Goal: Task Accomplishment & Management: Manage account settings

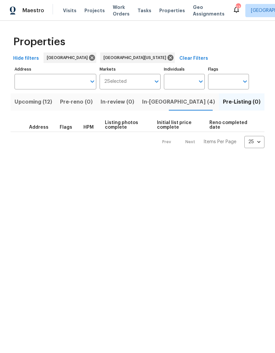
click at [71, 10] on span "Visits" at bounding box center [70, 10] width 14 height 7
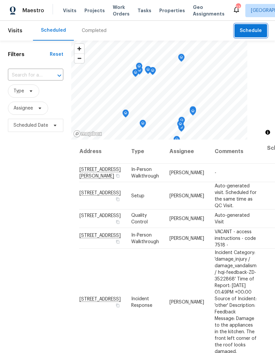
click at [253, 31] on span "Schedule" at bounding box center [251, 31] width 22 height 8
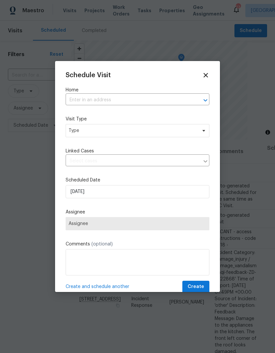
click at [168, 100] on input "text" at bounding box center [128, 100] width 125 height 10
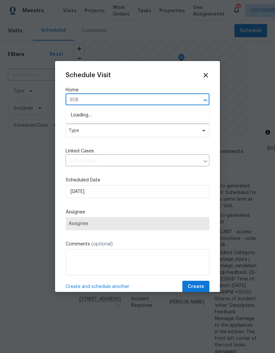
type input "3089"
click at [93, 115] on li "[STREET_ADDRESS]" at bounding box center [138, 115] width 144 height 11
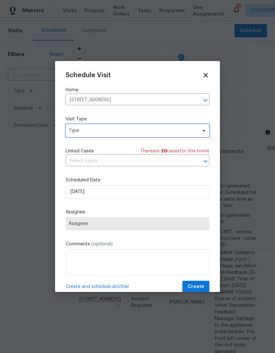
click at [87, 132] on span "Type" at bounding box center [133, 130] width 128 height 7
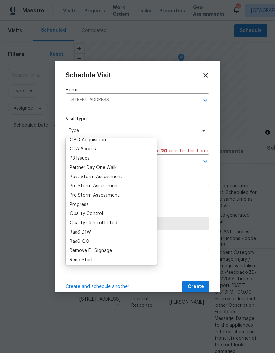
scroll to position [384, 0]
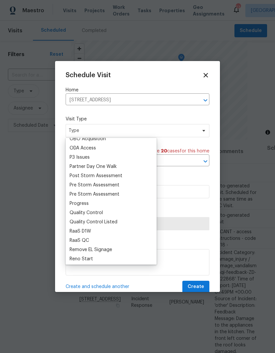
click at [79, 201] on div "Progress" at bounding box center [79, 203] width 19 height 7
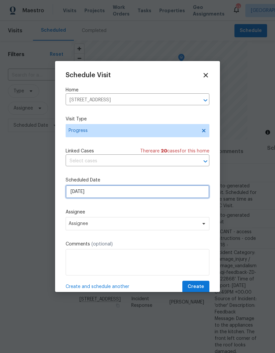
click at [97, 192] on input "[DATE]" at bounding box center [138, 191] width 144 height 13
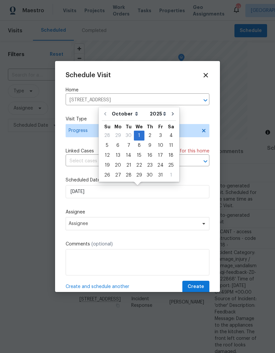
click at [87, 207] on div "Schedule Visit Home [STREET_ADDRESS] ​ Visit Type Progress Linked Cases There a…" at bounding box center [138, 182] width 144 height 221
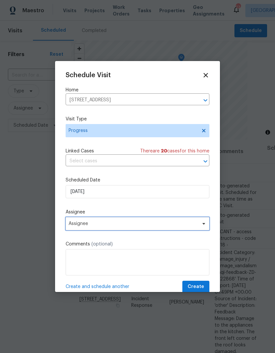
click at [88, 225] on span "Assignee" at bounding box center [133, 223] width 129 height 5
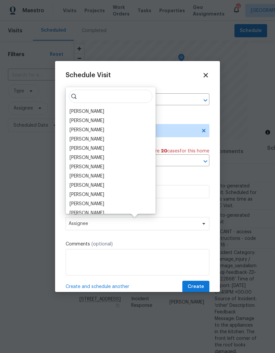
click at [81, 112] on div "[PERSON_NAME]" at bounding box center [87, 111] width 35 height 7
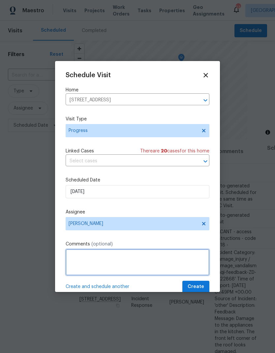
click at [87, 262] on textarea at bounding box center [138, 262] width 144 height 26
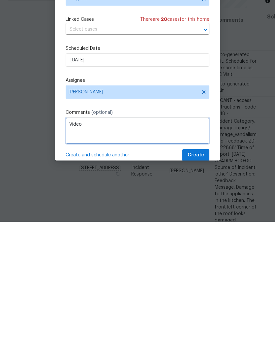
type textarea "Video"
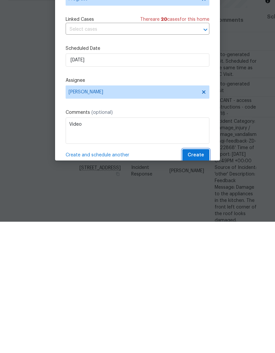
click at [202, 283] on span "Create" at bounding box center [196, 287] width 16 height 8
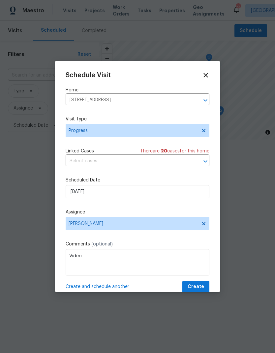
scroll to position [0, 0]
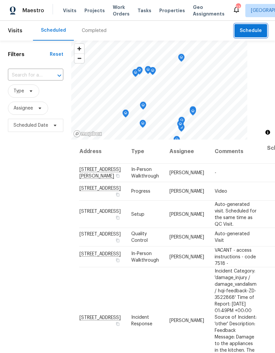
click at [250, 33] on span "Schedule" at bounding box center [251, 31] width 22 height 8
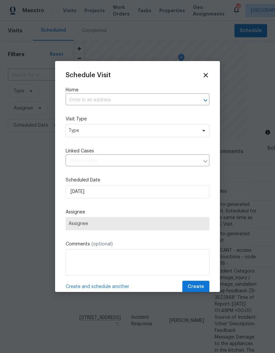
click at [169, 103] on input "text" at bounding box center [128, 100] width 125 height 10
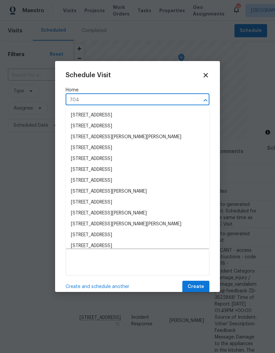
type input "7041"
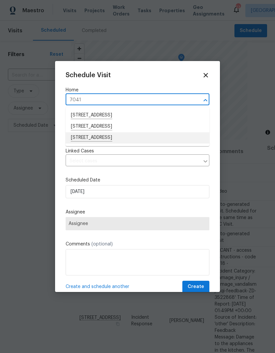
click at [134, 139] on li "[STREET_ADDRESS]" at bounding box center [138, 137] width 144 height 11
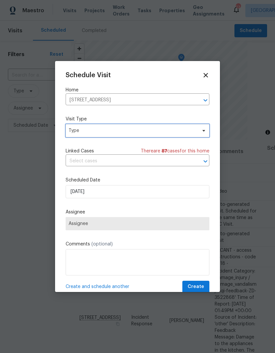
click at [138, 134] on span "Type" at bounding box center [133, 130] width 128 height 7
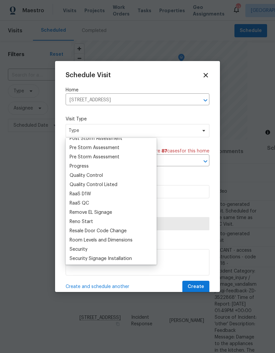
scroll to position [425, 0]
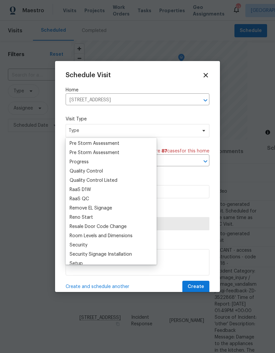
click at [92, 164] on div "Progress" at bounding box center [111, 161] width 87 height 9
click at [88, 163] on div "Progress" at bounding box center [79, 162] width 19 height 7
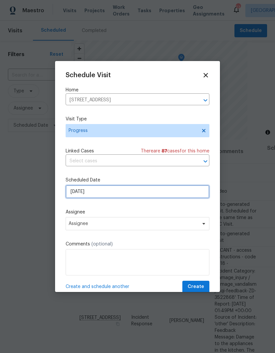
click at [119, 194] on input "[DATE]" at bounding box center [138, 191] width 144 height 13
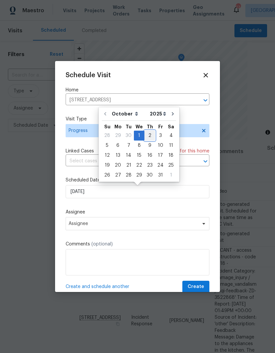
click at [152, 136] on div "2" at bounding box center [149, 135] width 11 height 9
type input "[DATE]"
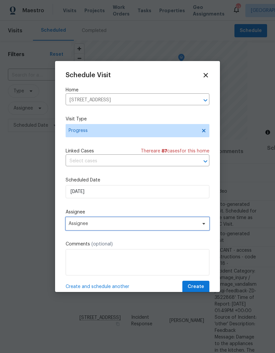
click at [119, 225] on span "Assignee" at bounding box center [133, 223] width 129 height 5
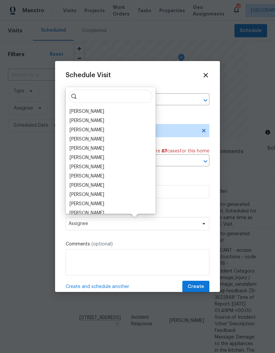
click at [104, 112] on div "[PERSON_NAME]" at bounding box center [87, 111] width 35 height 7
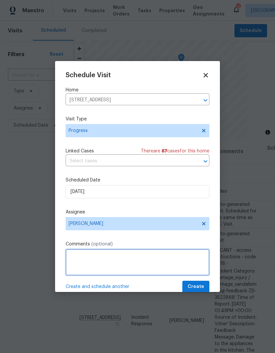
click at [156, 265] on textarea at bounding box center [138, 262] width 144 height 26
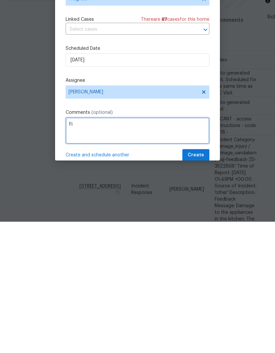
type textarea "F"
type textarea "BOM"
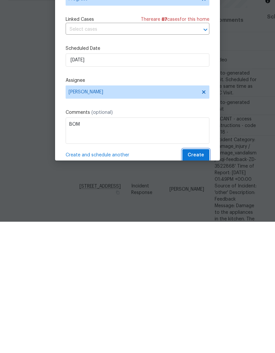
click at [201, 283] on span "Create" at bounding box center [196, 287] width 16 height 8
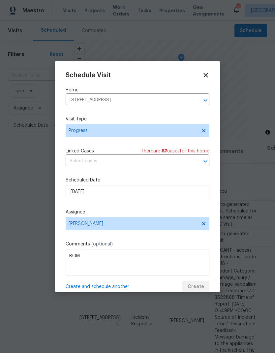
scroll to position [0, 0]
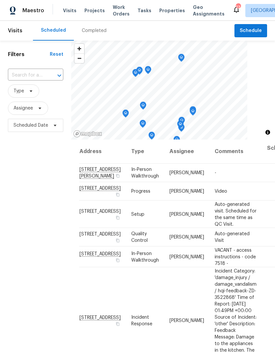
click at [90, 13] on span "Projects" at bounding box center [94, 10] width 20 height 7
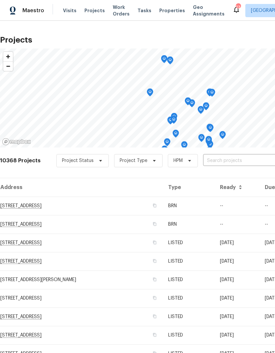
click at [223, 161] on input "text" at bounding box center [241, 161] width 76 height 10
type input "3089"
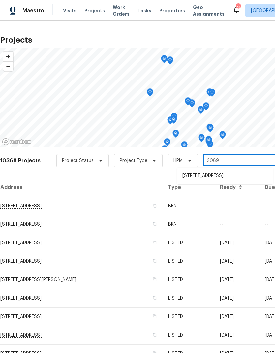
click at [214, 177] on li "[STREET_ADDRESS]" at bounding box center [225, 175] width 96 height 11
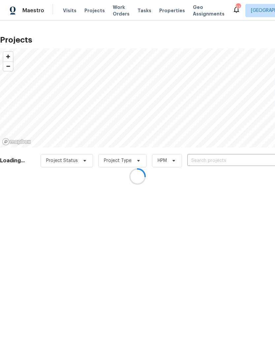
type input "[STREET_ADDRESS]"
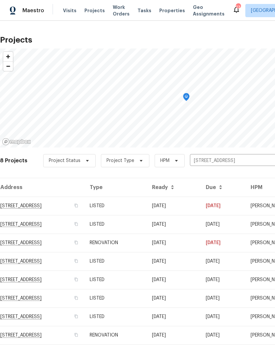
click at [147, 333] on td "RENOVATION" at bounding box center [115, 335] width 62 height 18
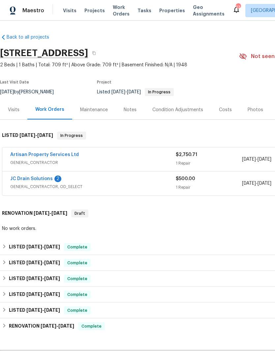
click at [36, 178] on link "JC Drain Solutions" at bounding box center [31, 178] width 43 height 5
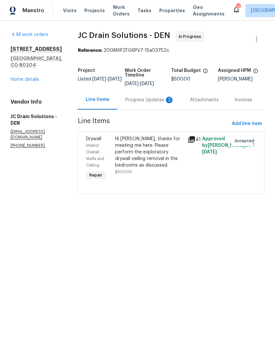
click at [164, 154] on div "Hi [PERSON_NAME], thanks for meeting me here. Please perform the exploratory dr…" at bounding box center [149, 152] width 69 height 33
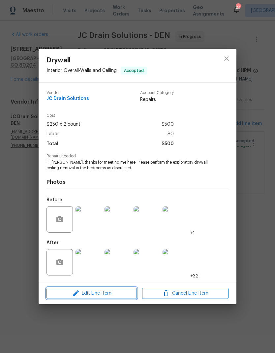
click at [118, 295] on span "Edit Line Item" at bounding box center [91, 293] width 86 height 8
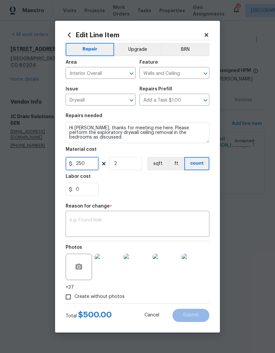
click at [87, 162] on input "250" at bounding box center [82, 163] width 33 height 13
type input "475"
click at [162, 190] on div "0" at bounding box center [138, 189] width 144 height 13
click at [154, 223] on textarea at bounding box center [138, 225] width 136 height 14
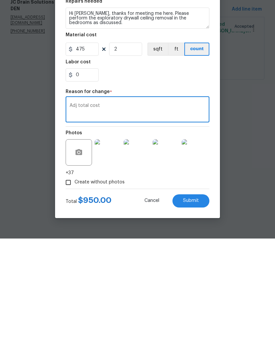
type textarea "Adj total cost"
click at [110, 254] on img at bounding box center [108, 267] width 26 height 26
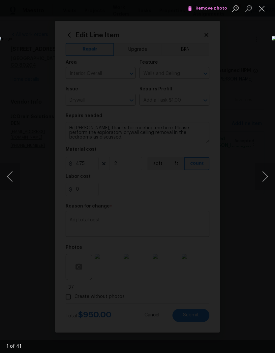
click at [262, 176] on button "Next image" at bounding box center [265, 176] width 20 height 26
click at [258, 173] on button "Next image" at bounding box center [265, 176] width 20 height 26
click at [261, 173] on button "Next image" at bounding box center [265, 176] width 20 height 26
click at [260, 176] on button "Next image" at bounding box center [265, 176] width 20 height 26
click at [262, 172] on button "Next image" at bounding box center [265, 176] width 20 height 26
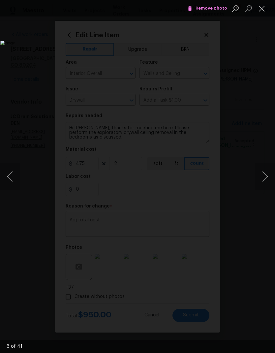
click at [261, 172] on button "Next image" at bounding box center [265, 176] width 20 height 26
click at [260, 171] on button "Next image" at bounding box center [265, 176] width 20 height 26
click at [260, 169] on button "Next image" at bounding box center [265, 176] width 20 height 26
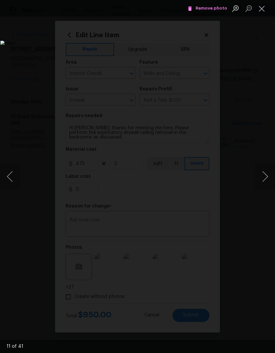
click at [261, 169] on button "Next image" at bounding box center [265, 176] width 20 height 26
click at [260, 169] on button "Next image" at bounding box center [265, 176] width 20 height 26
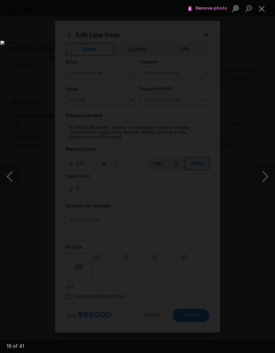
click at [261, 168] on button "Next image" at bounding box center [265, 176] width 20 height 26
click at [262, 169] on button "Next image" at bounding box center [265, 176] width 20 height 26
click at [261, 170] on button "Next image" at bounding box center [265, 176] width 20 height 26
click at [262, 8] on button "Close lightbox" at bounding box center [261, 9] width 13 height 12
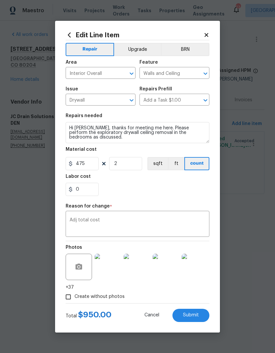
click at [198, 313] on span "Submit" at bounding box center [191, 315] width 16 height 5
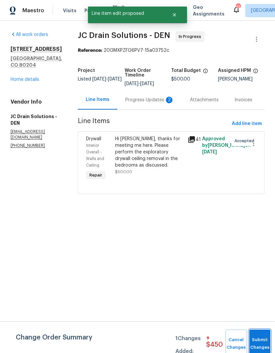
click at [255, 338] on button "Submit Changes" at bounding box center [259, 344] width 21 height 28
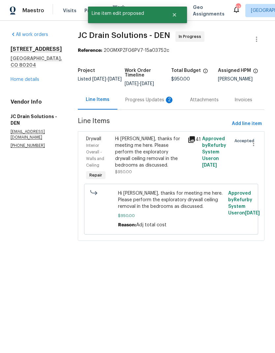
click at [142, 103] on div "Progress Updates 2" at bounding box center [149, 100] width 49 height 7
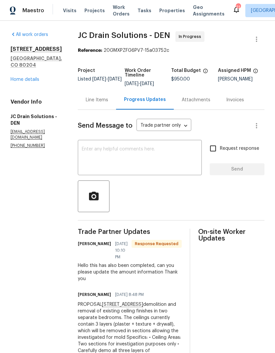
click at [150, 161] on textarea at bounding box center [140, 158] width 116 height 23
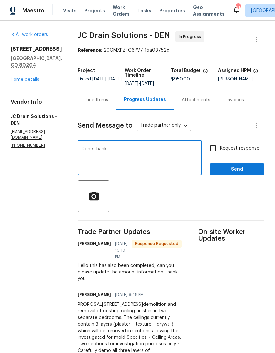
type textarea "Done thanks"
click at [243, 174] on span "Send" at bounding box center [237, 169] width 44 height 8
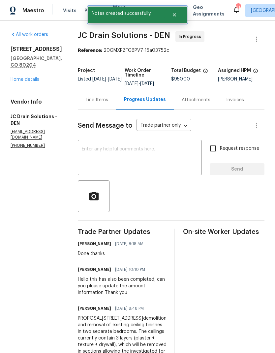
click at [178, 14] on button "Close" at bounding box center [175, 14] width 22 height 13
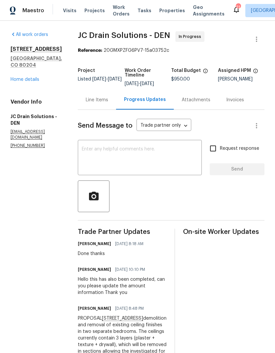
click at [68, 9] on span "Visits" at bounding box center [70, 10] width 14 height 7
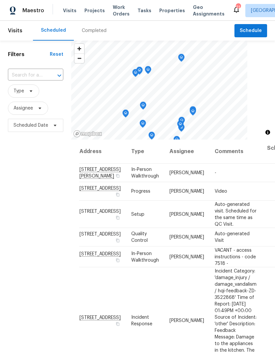
click at [93, 14] on span "Projects" at bounding box center [94, 10] width 20 height 7
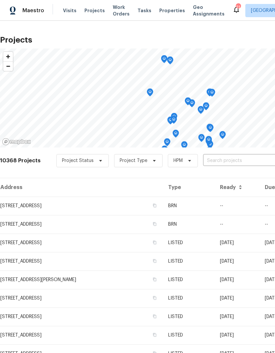
click at [217, 159] on input "text" at bounding box center [241, 161] width 76 height 10
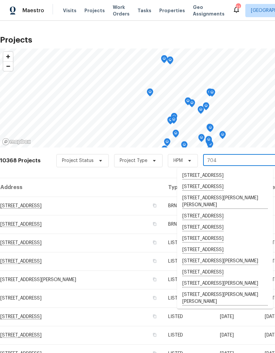
type input "7041"
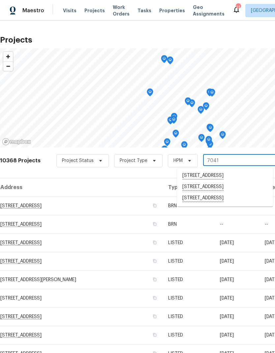
click at [210, 200] on li "[STREET_ADDRESS]" at bounding box center [225, 198] width 96 height 11
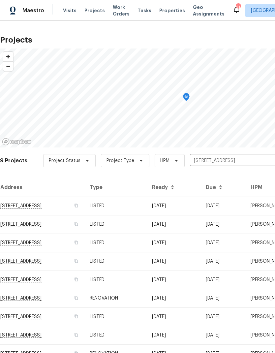
click at [147, 332] on td "LISTED" at bounding box center [115, 335] width 62 height 18
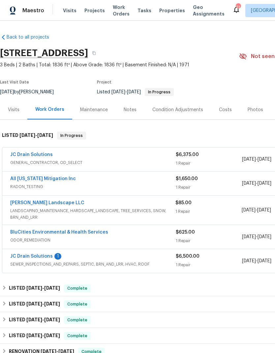
click at [67, 13] on span "Visits" at bounding box center [70, 10] width 14 height 7
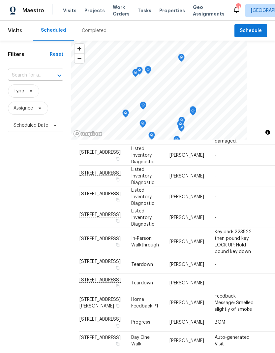
scroll to position [229, 0]
click at [0, 0] on icon at bounding box center [0, 0] width 0 height 0
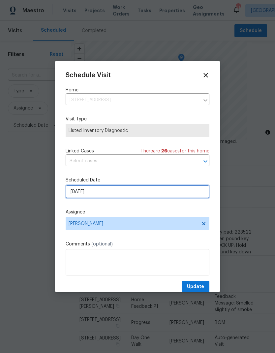
click at [108, 194] on input "[DATE]" at bounding box center [138, 191] width 144 height 13
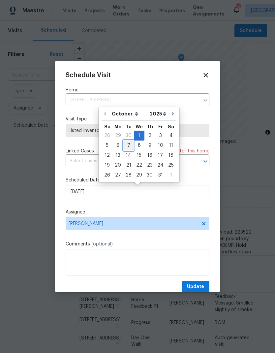
click at [127, 146] on div "7" at bounding box center [128, 145] width 11 height 9
type input "[DATE]"
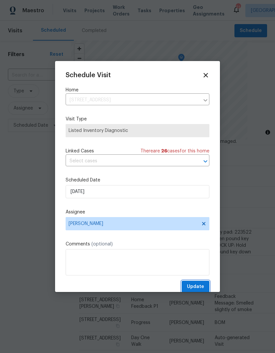
click at [197, 285] on span "Update" at bounding box center [195, 287] width 17 height 8
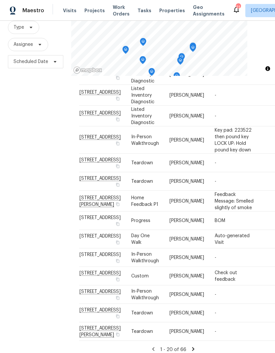
scroll to position [26, 0]
click at [193, 347] on icon at bounding box center [193, 349] width 2 height 4
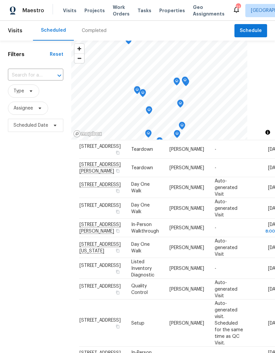
scroll to position [288, 0]
click at [166, 9] on span "Properties" at bounding box center [172, 10] width 26 height 7
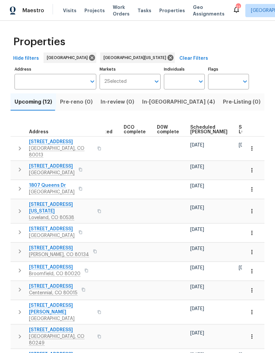
scroll to position [0, 133]
click at [194, 128] on span "Scheduled [PERSON_NAME]" at bounding box center [207, 129] width 37 height 9
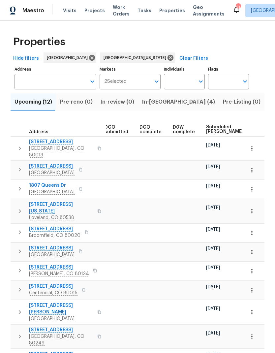
scroll to position [0, 118]
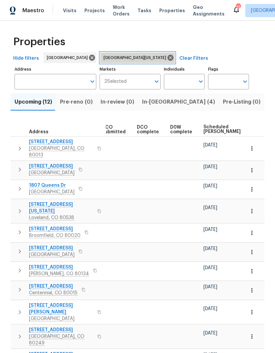
click at [167, 58] on icon at bounding box center [170, 57] width 7 height 7
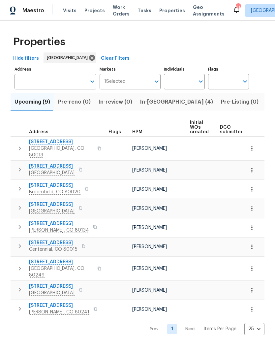
click at [92, 11] on span "Projects" at bounding box center [94, 10] width 20 height 7
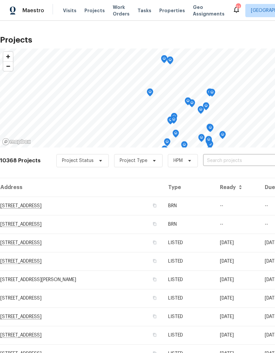
click at [217, 160] on input "text" at bounding box center [241, 161] width 76 height 10
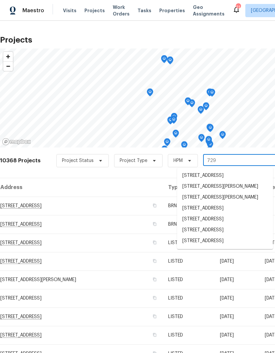
type input "7292"
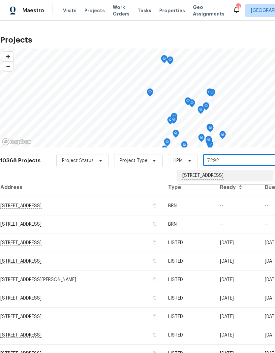
click at [220, 177] on li "[STREET_ADDRESS]" at bounding box center [225, 175] width 96 height 11
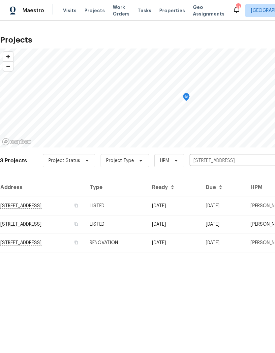
click at [147, 242] on td "RENOVATION" at bounding box center [115, 243] width 62 height 18
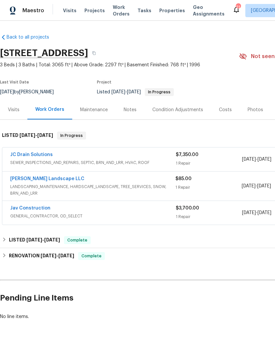
click at [129, 110] on div "Notes" at bounding box center [130, 110] width 13 height 7
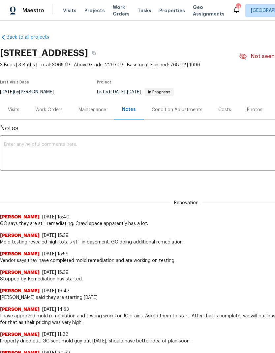
click at [39, 151] on textarea at bounding box center [186, 153] width 365 height 23
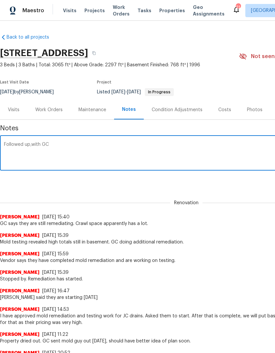
click at [32, 143] on textarea "Followed up,with GC" at bounding box center [186, 153] width 365 height 23
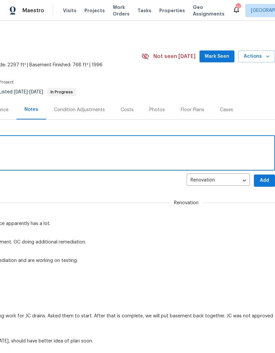
scroll to position [0, 98]
type textarea "Followed up with GC"
click at [263, 179] on span "Add" at bounding box center [264, 180] width 11 height 8
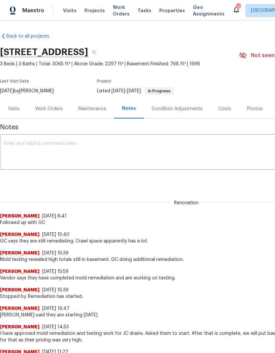
scroll to position [1, 0]
click at [91, 11] on span "Projects" at bounding box center [94, 10] width 20 height 7
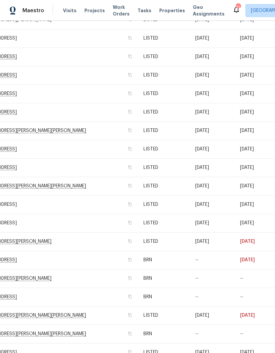
scroll to position [261, 25]
